Goal: Check status

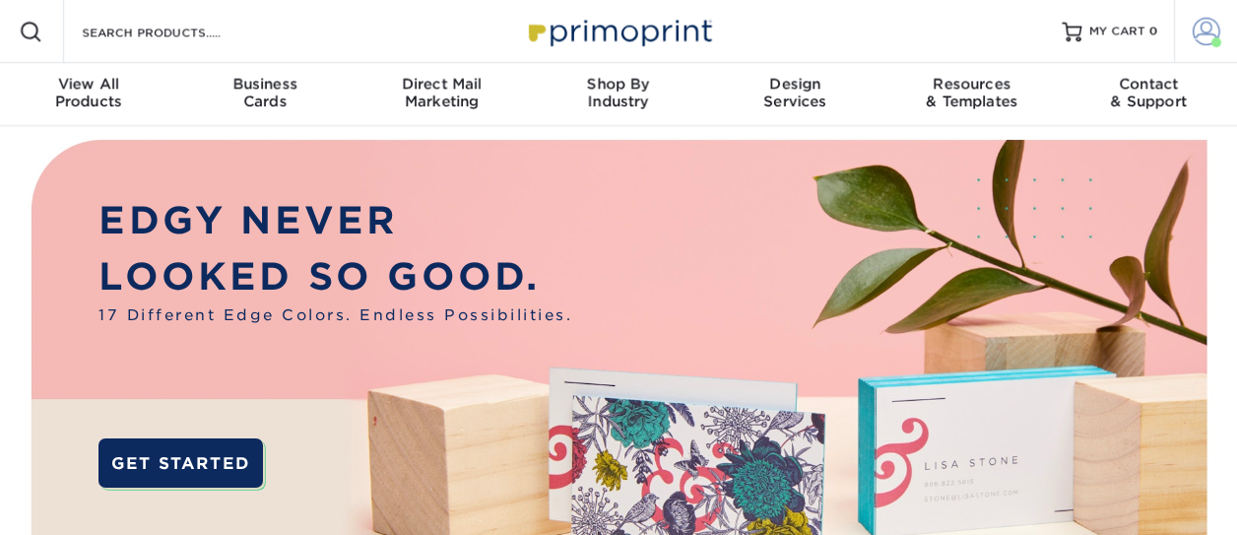
click at [1202, 42] on span at bounding box center [1206, 32] width 28 height 28
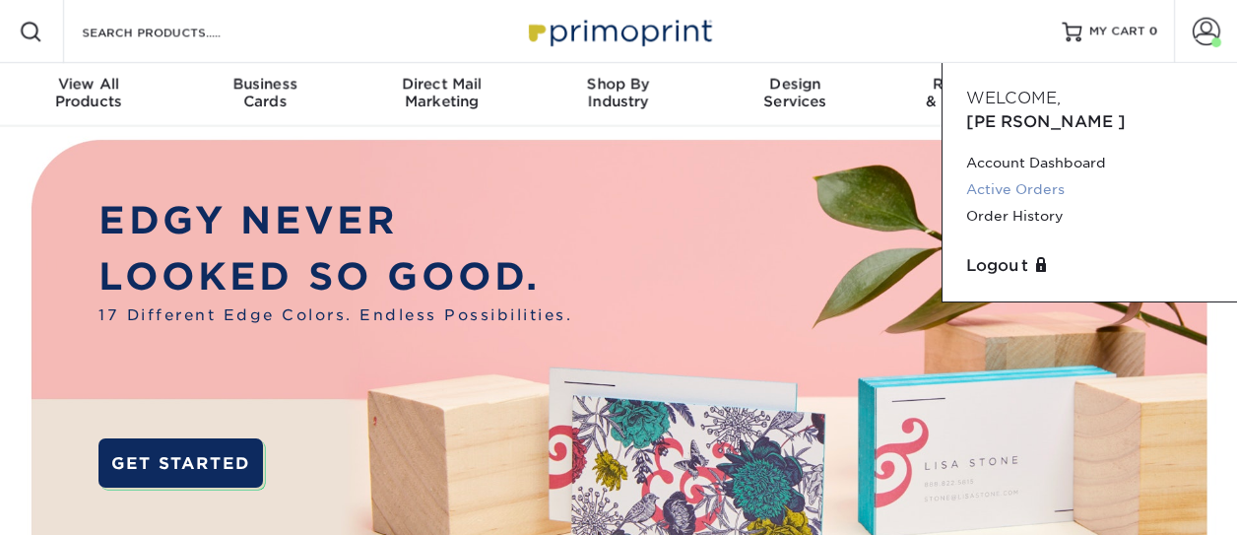
click at [1008, 176] on link "Active Orders" at bounding box center [1089, 189] width 247 height 27
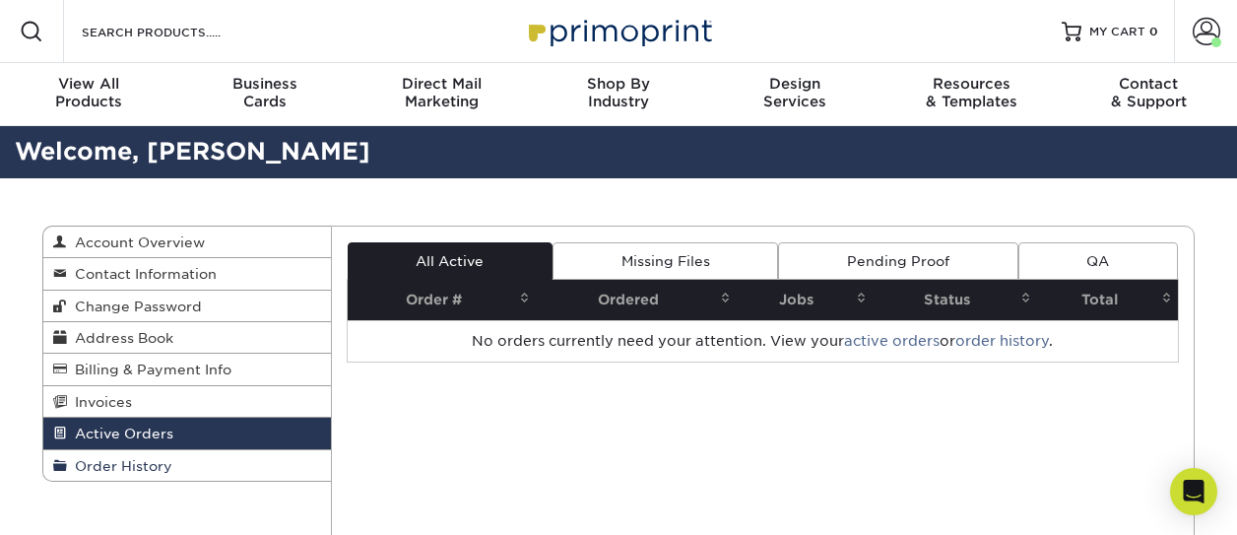
click at [158, 469] on span "Order History" at bounding box center [119, 466] width 105 height 16
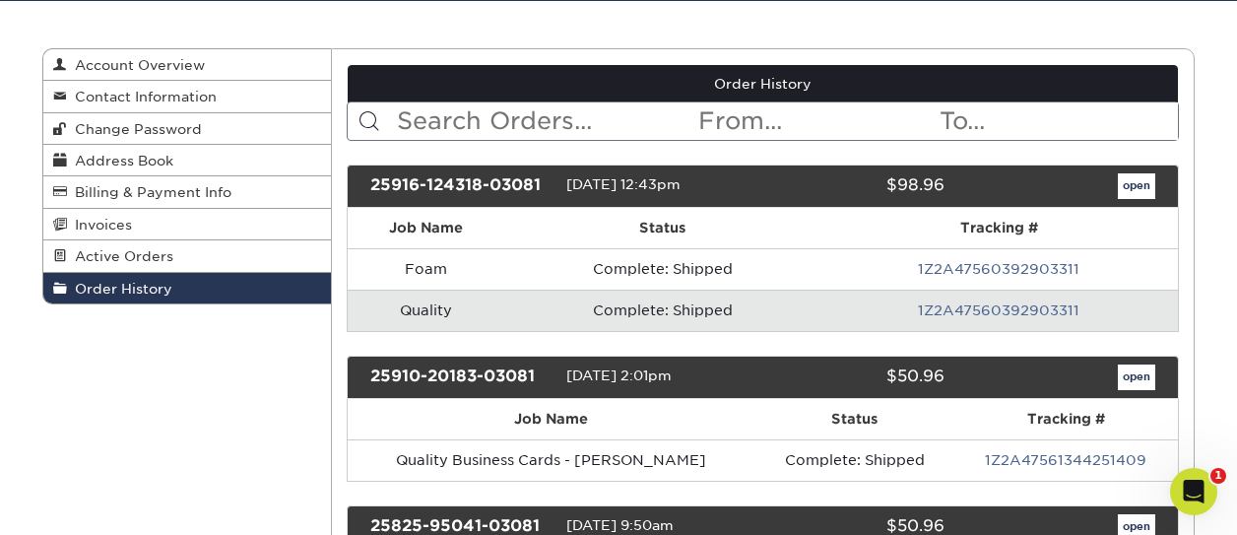
scroll to position [176, 0]
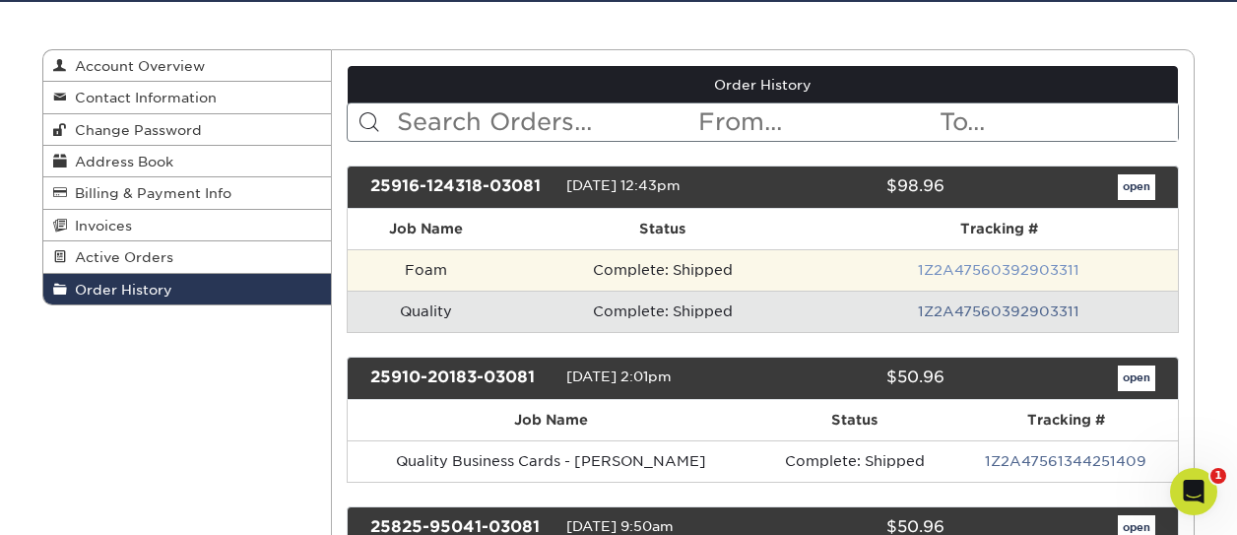
click at [1013, 269] on link "1Z2A47560392903311" at bounding box center [998, 270] width 161 height 16
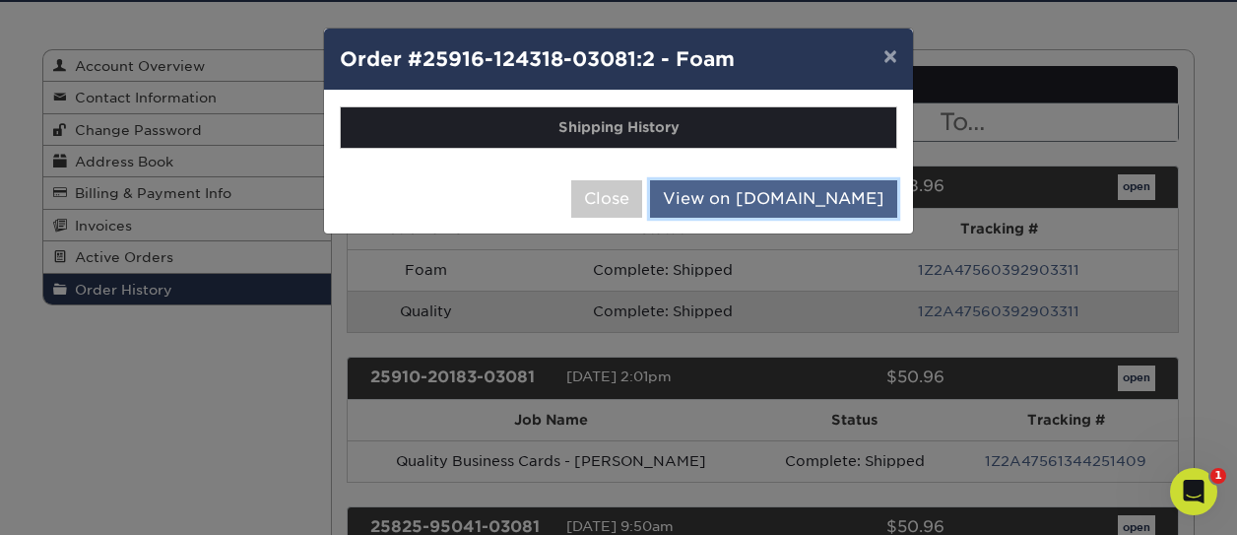
click at [787, 199] on link "View on [DOMAIN_NAME]" at bounding box center [773, 198] width 247 height 37
